Goal: Find specific page/section: Find specific page/section

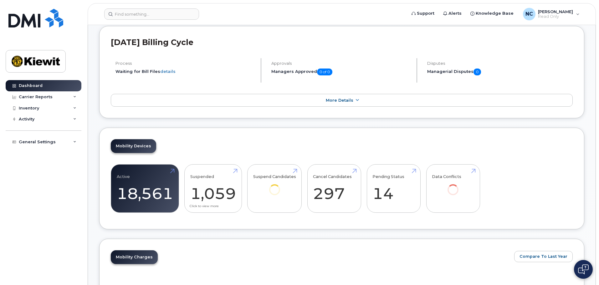
scroll to position [125, 0]
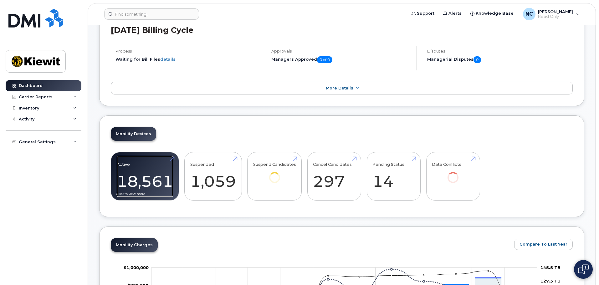
click at [142, 182] on link "Active 18,561" at bounding box center [145, 176] width 56 height 41
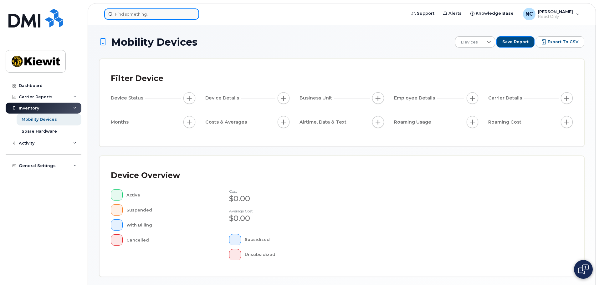
click at [136, 15] on input at bounding box center [151, 13] width 95 height 11
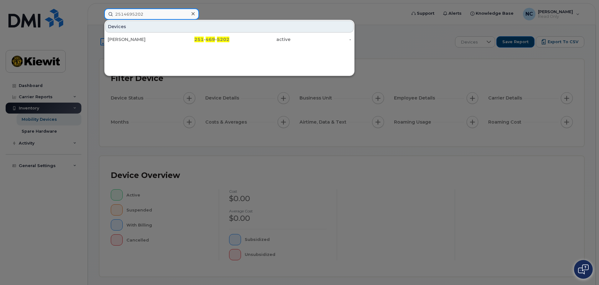
type input "2514695202"
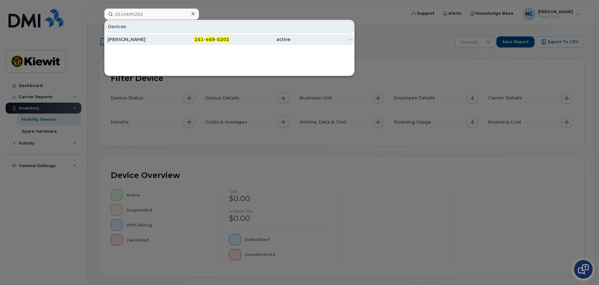
click at [203, 40] on span "251" at bounding box center [198, 40] width 9 height 6
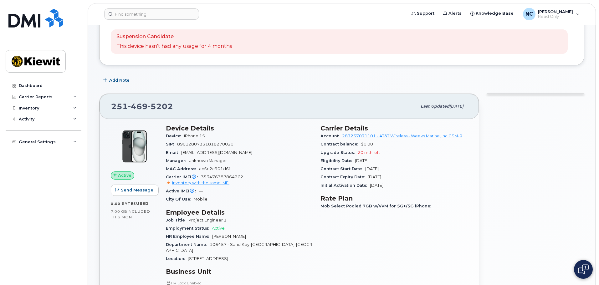
scroll to position [63, 0]
